Goal: Task Accomplishment & Management: Use online tool/utility

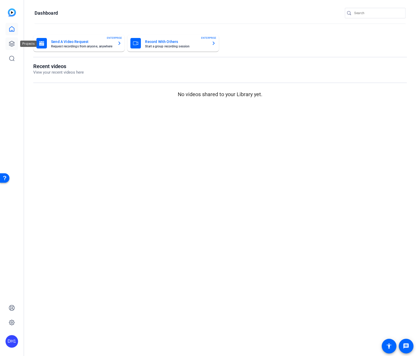
click at [13, 43] on icon at bounding box center [11, 43] width 5 height 5
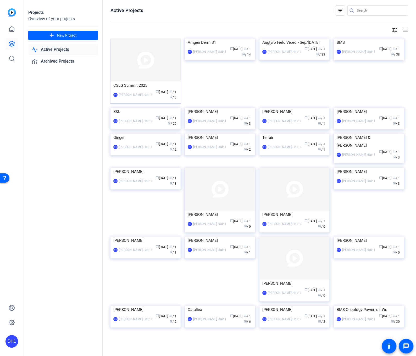
click at [138, 62] on img at bounding box center [145, 59] width 70 height 43
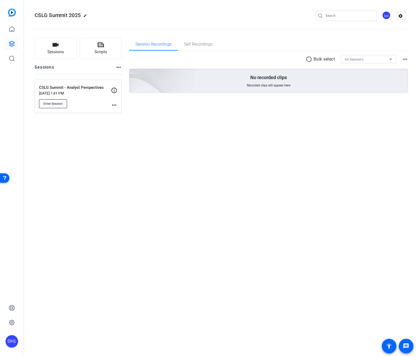
click at [54, 103] on span "Enter Session" at bounding box center [52, 104] width 19 height 4
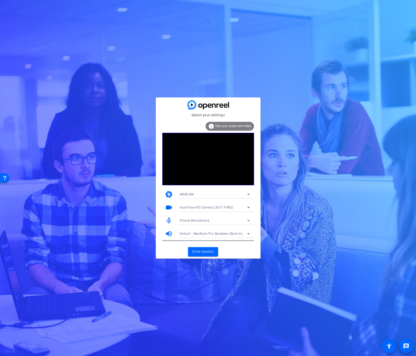
click at [221, 220] on mat-form-field "iPhone Microphone" at bounding box center [214, 220] width 79 height 8
click at [248, 219] on icon at bounding box center [248, 220] width 6 height 6
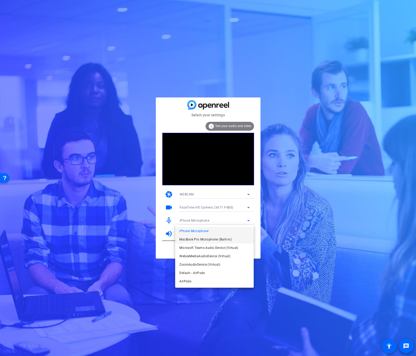
click at [214, 239] on span "MacBook Pro Microphone (Built-in)" at bounding box center [205, 239] width 52 height 6
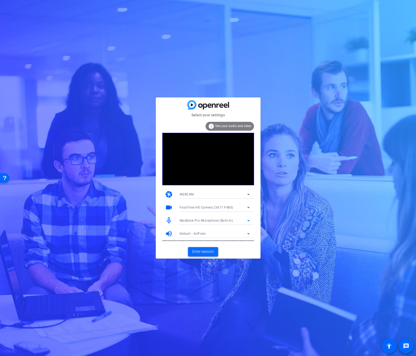
click at [205, 253] on span "Enter session" at bounding box center [203, 251] width 22 height 5
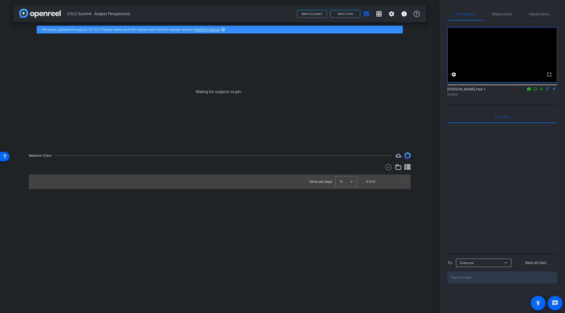
click at [161, 99] on div "Waiting for subjects to join..." at bounding box center [220, 92] width 414 height 111
click at [224, 30] on mat-icon "highlight_off" at bounding box center [223, 29] width 4 height 4
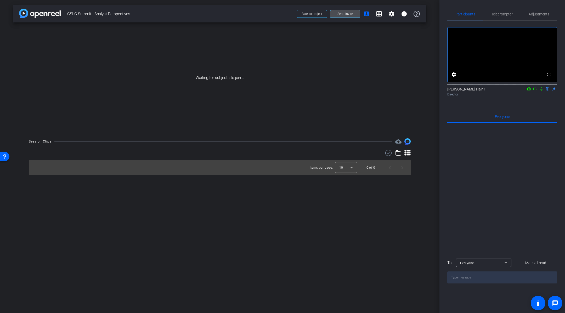
click at [344, 13] on span "Send invite" at bounding box center [345, 14] width 15 height 4
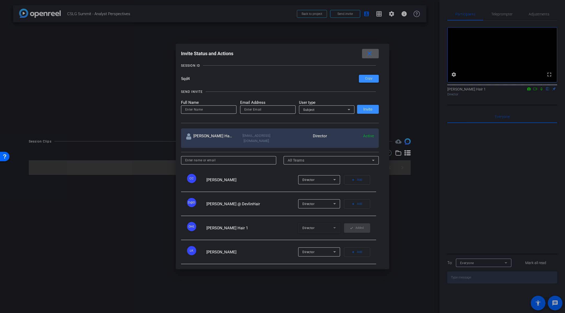
scroll to position [31, 0]
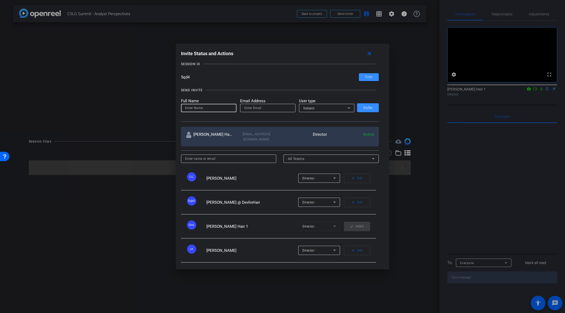
click at [192, 108] on input at bounding box center [208, 108] width 47 height 6
type input "[PERSON_NAME]"
type input "j"
type input "[PERSON_NAME][EMAIL_ADDRESS][DOMAIN_NAME]"
click at [343, 109] on div "Subject" at bounding box center [325, 108] width 45 height 7
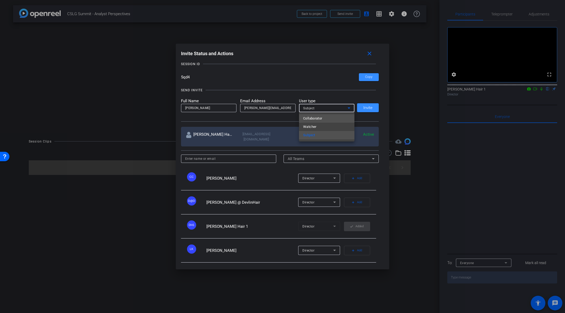
click at [321, 118] on span "Collaborator" at bounding box center [312, 118] width 19 height 6
click at [369, 107] on span "Invite" at bounding box center [368, 108] width 9 height 4
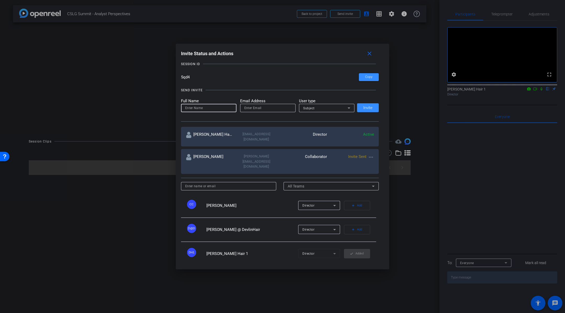
click at [205, 107] on input at bounding box center [208, 108] width 47 height 6
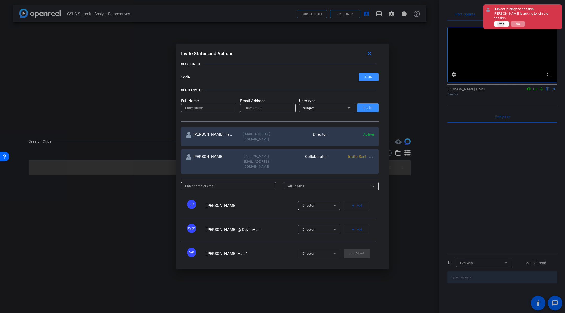
click at [416, 22] on span "Yes" at bounding box center [501, 24] width 5 height 4
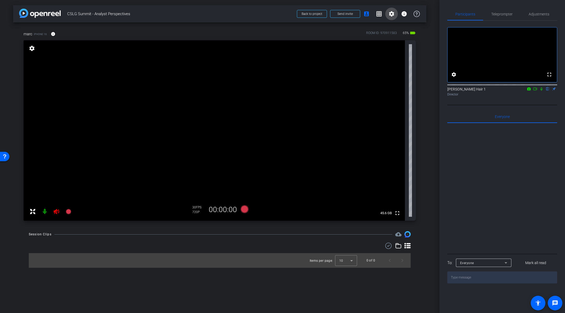
click at [392, 14] on mat-icon "settings" at bounding box center [392, 14] width 6 height 6
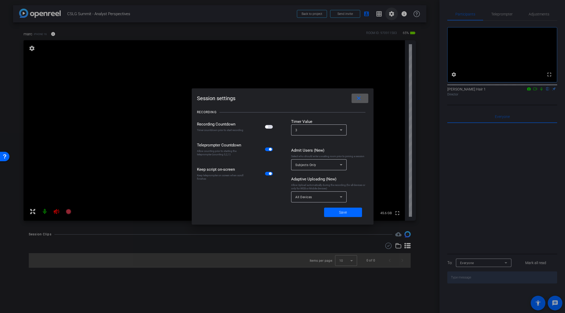
click at [392, 14] on div at bounding box center [282, 156] width 565 height 313
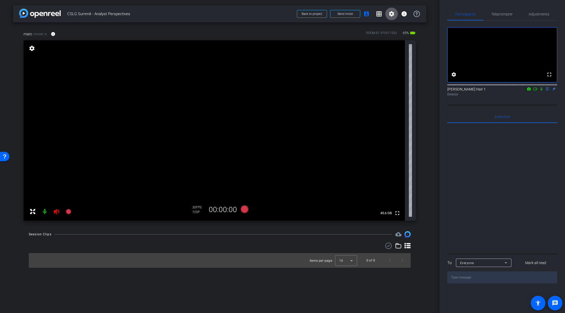
click at [390, 14] on mat-icon "settings" at bounding box center [392, 14] width 6 height 6
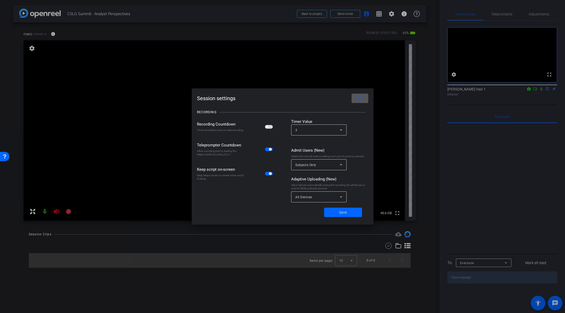
click at [269, 128] on span "button" at bounding box center [269, 127] width 8 height 4
click at [346, 215] on span at bounding box center [343, 212] width 38 height 13
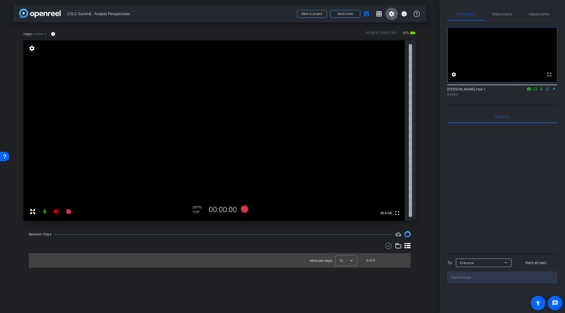
click at [34, 45] on div "settings" at bounding box center [31, 48] width 9 height 9
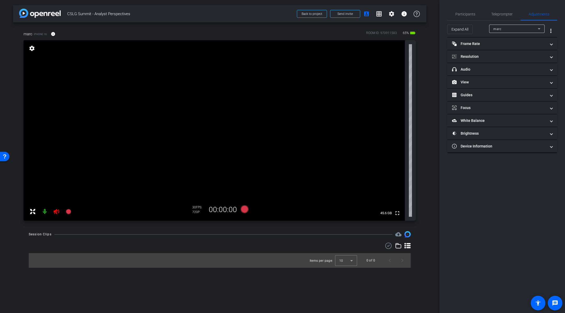
click at [31, 49] on mat-icon "settings" at bounding box center [31, 48] width 7 height 6
click at [416, 57] on mat-panel-title "Resolution" at bounding box center [499, 56] width 94 height 5
click at [416, 72] on div "1080" at bounding box center [508, 76] width 20 height 9
click at [416, 74] on div "4k" at bounding box center [528, 76] width 14 height 9
click at [416, 76] on div "1080" at bounding box center [505, 76] width 20 height 9
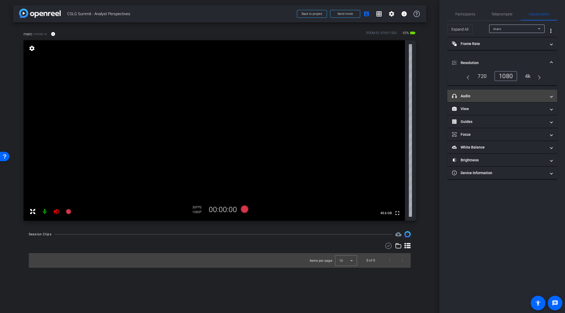
click at [416, 96] on mat-panel-title "headphone icon Audio" at bounding box center [499, 95] width 94 height 5
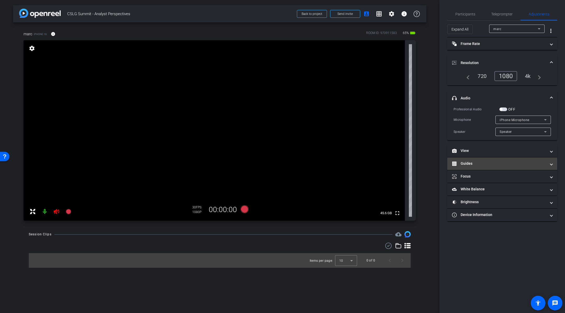
click at [416, 161] on mat-panel-title "Guides" at bounding box center [499, 163] width 94 height 5
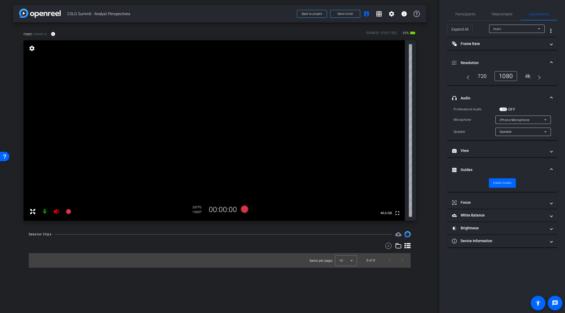
click at [416, 169] on mat-panel-title "Guides" at bounding box center [499, 169] width 94 height 5
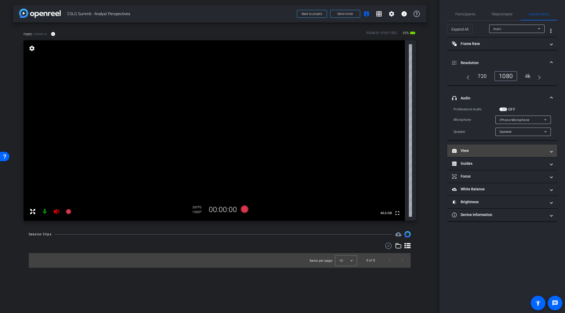
click at [416, 150] on mat-panel-title "View" at bounding box center [499, 150] width 94 height 5
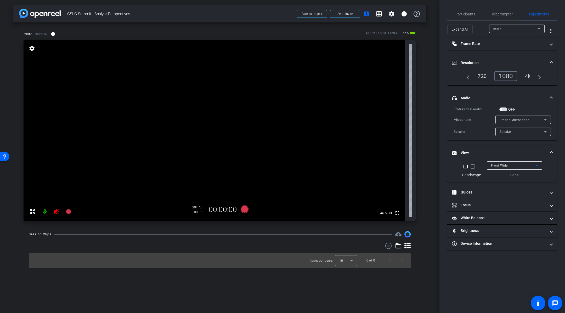
click at [416, 165] on div "Front Wide" at bounding box center [513, 165] width 45 height 7
click at [416, 165] on div at bounding box center [282, 156] width 565 height 313
click at [416, 207] on mat-panel-title "Focus" at bounding box center [499, 205] width 94 height 5
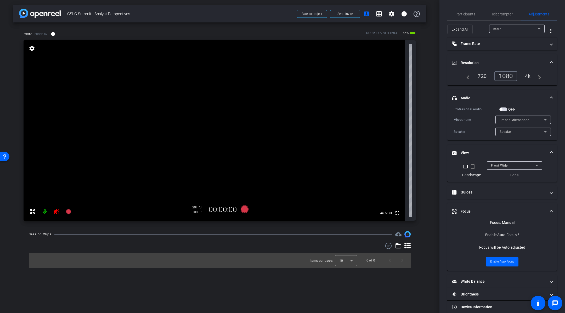
click at [218, 184] on video at bounding box center [215, 130] width 382 height 181
click at [221, 182] on div at bounding box center [218, 183] width 13 height 13
click at [230, 170] on video at bounding box center [215, 130] width 382 height 181
click at [236, 193] on video at bounding box center [215, 130] width 382 height 181
drag, startPoint x: 230, startPoint y: 187, endPoint x: 227, endPoint y: 167, distance: 20.0
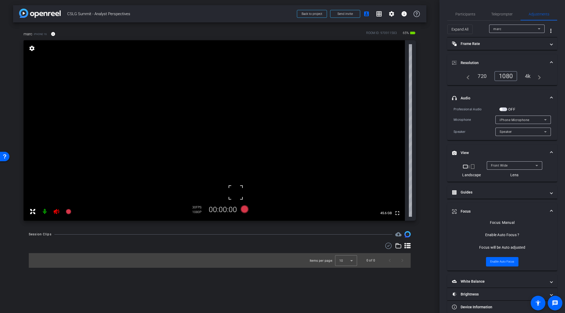
click at [228, 168] on div "fullscreen settings 45.6 GB" at bounding box center [220, 130] width 393 height 181
click at [226, 182] on video at bounding box center [215, 130] width 382 height 181
click at [222, 180] on div at bounding box center [226, 181] width 13 height 13
click at [245, 210] on icon at bounding box center [245, 209] width 8 height 8
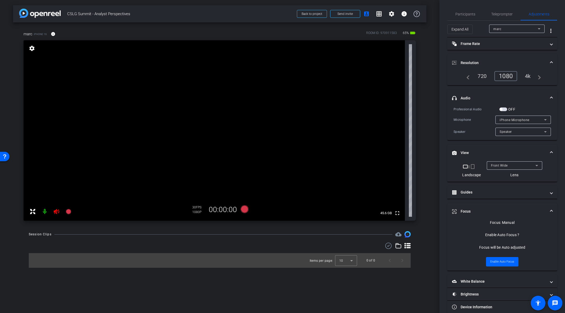
click at [416, 29] on div "marc" at bounding box center [516, 29] width 45 height 7
click at [416, 29] on div at bounding box center [282, 156] width 565 height 313
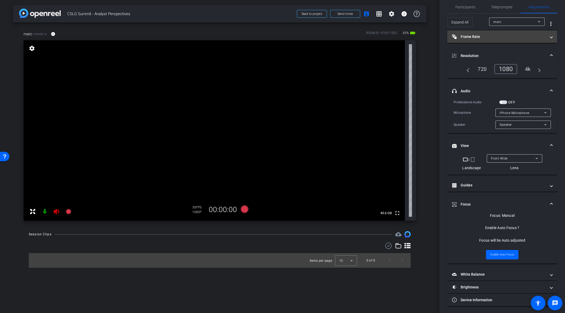
click at [416, 38] on mat-expansion-panel-header "Frame Rate Frame Rate" at bounding box center [503, 36] width 110 height 13
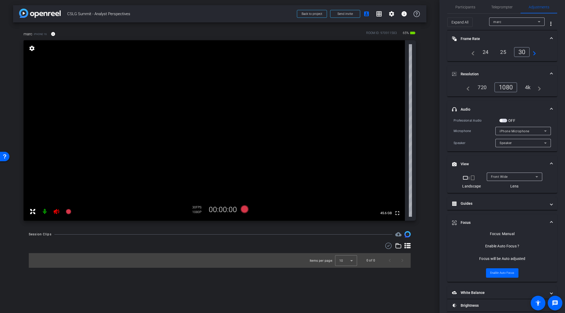
click at [416, 38] on span at bounding box center [552, 38] width 2 height 5
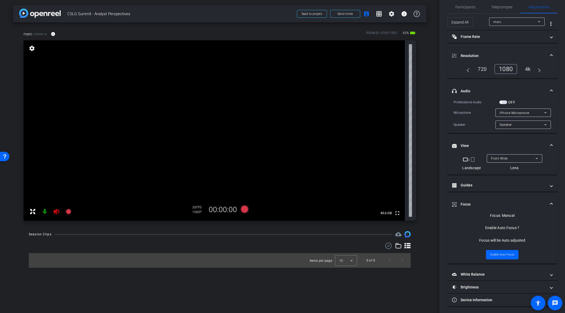
click at [416, 55] on span at bounding box center [552, 55] width 2 height 5
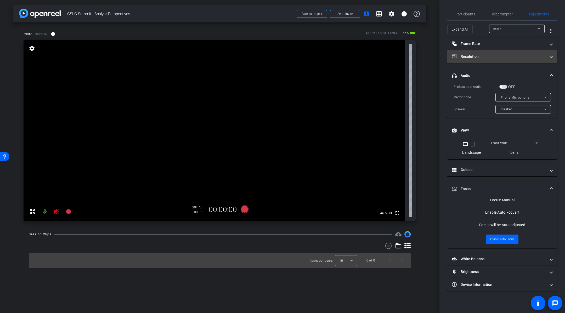
scroll to position [0, 0]
click at [416, 74] on mat-expansion-panel-header "headphone icon Audio" at bounding box center [503, 75] width 110 height 17
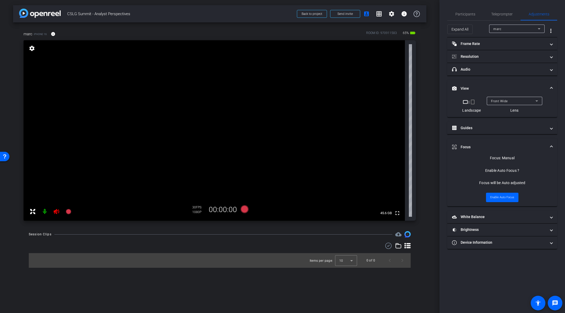
click at [416, 89] on span at bounding box center [552, 88] width 2 height 5
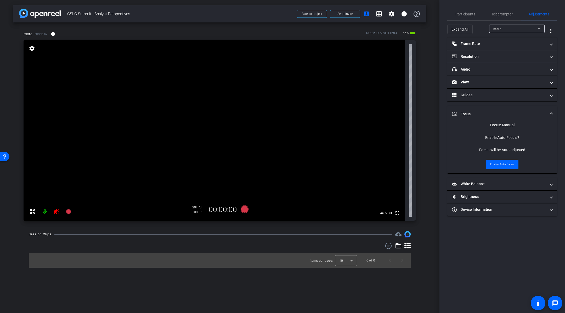
click at [416, 112] on span at bounding box center [552, 114] width 2 height 5
